Goal: Use online tool/utility: Use online tool/utility

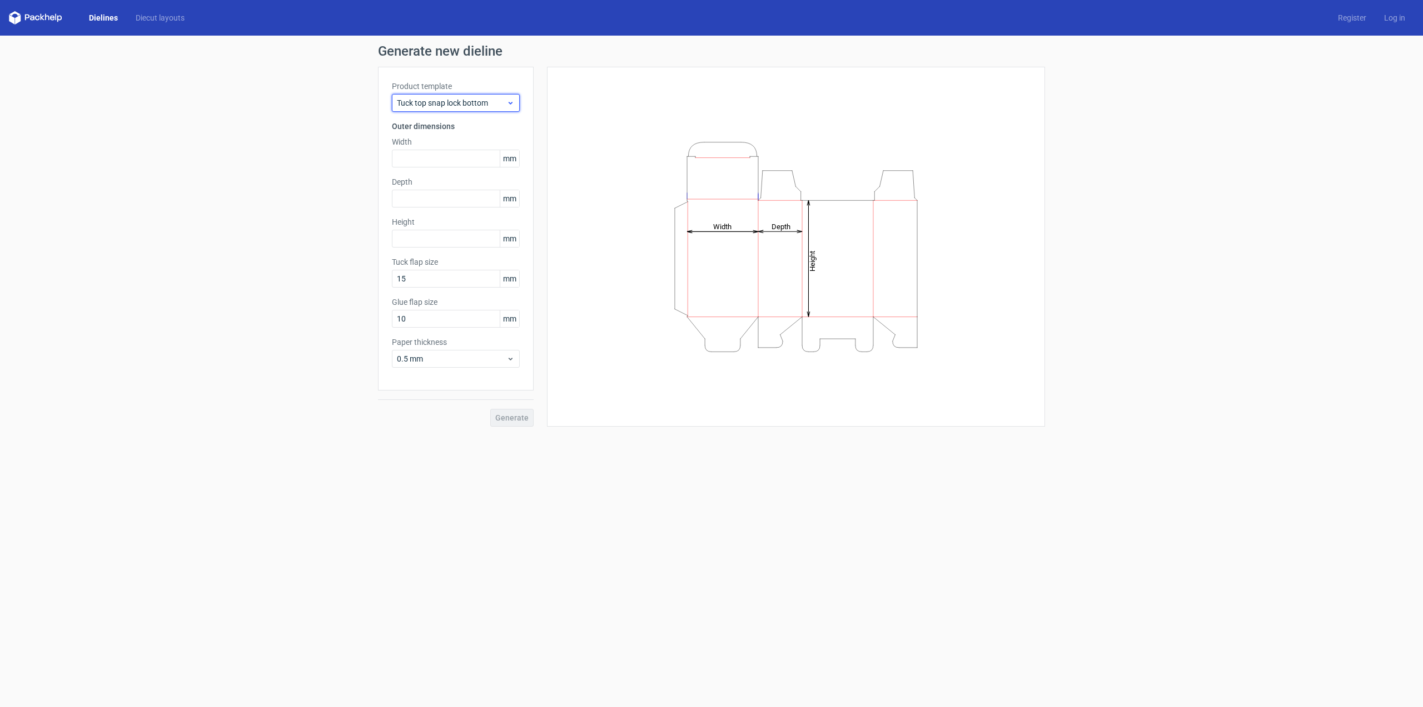
click at [500, 102] on span "Tuck top snap lock bottom" at bounding box center [452, 102] width 110 height 11
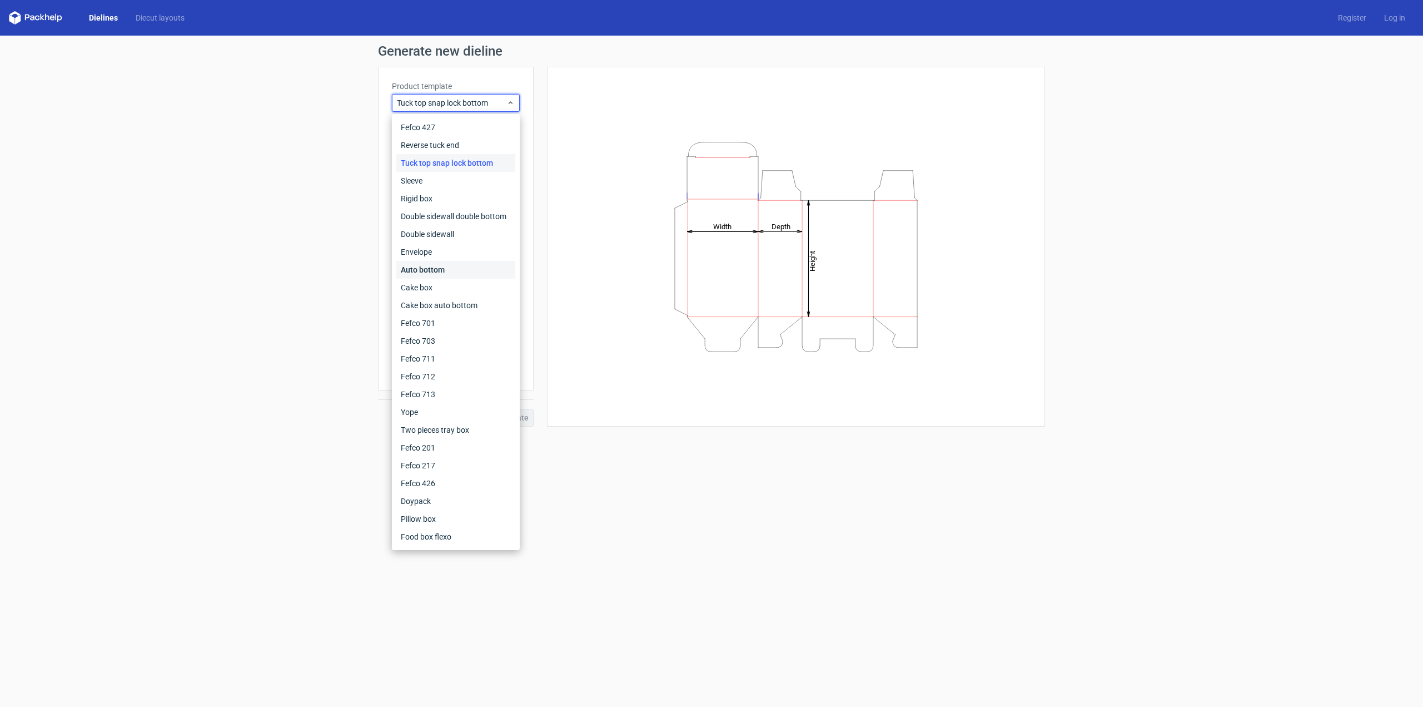
click at [436, 271] on div "Auto bottom" at bounding box center [455, 270] width 119 height 18
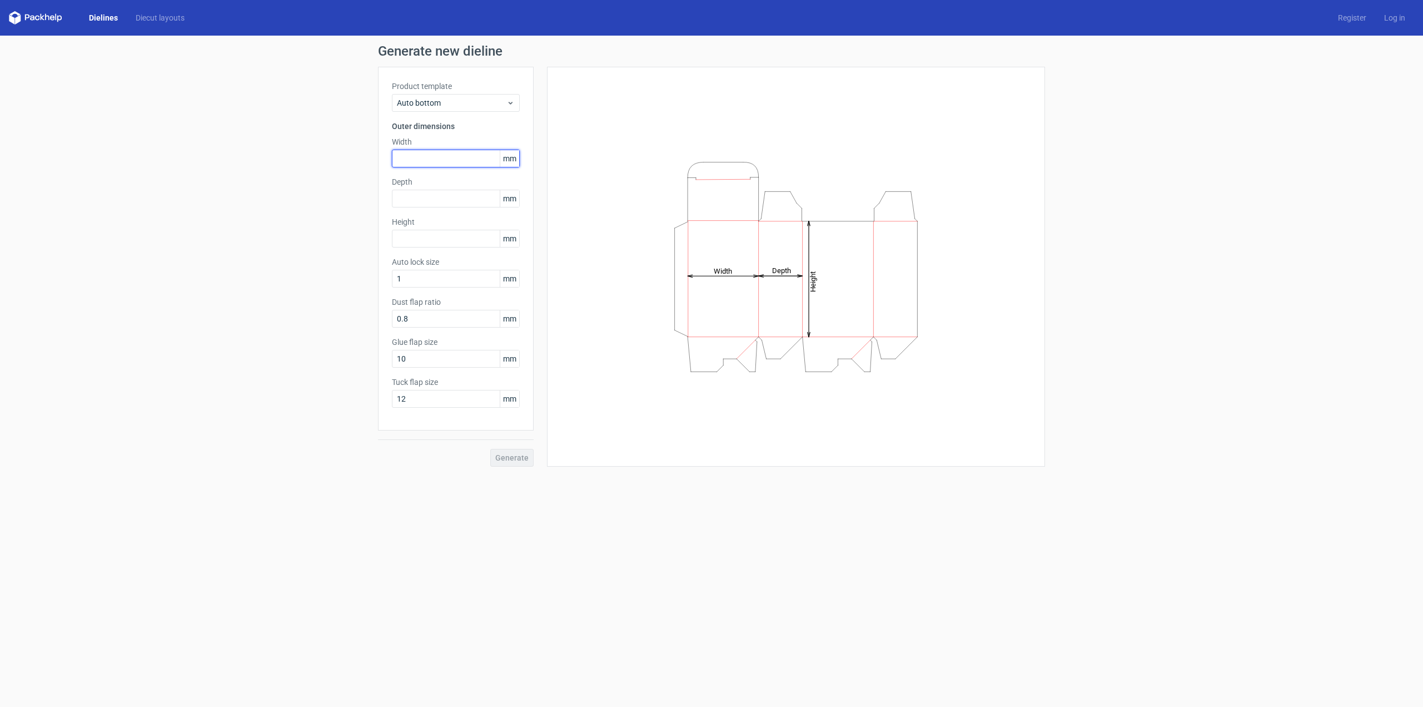
click at [456, 163] on input "text" at bounding box center [456, 159] width 128 height 18
type input "134"
type input "138"
click at [523, 459] on span "Generate" at bounding box center [511, 458] width 33 height 8
